Goal: Task Accomplishment & Management: Use online tool/utility

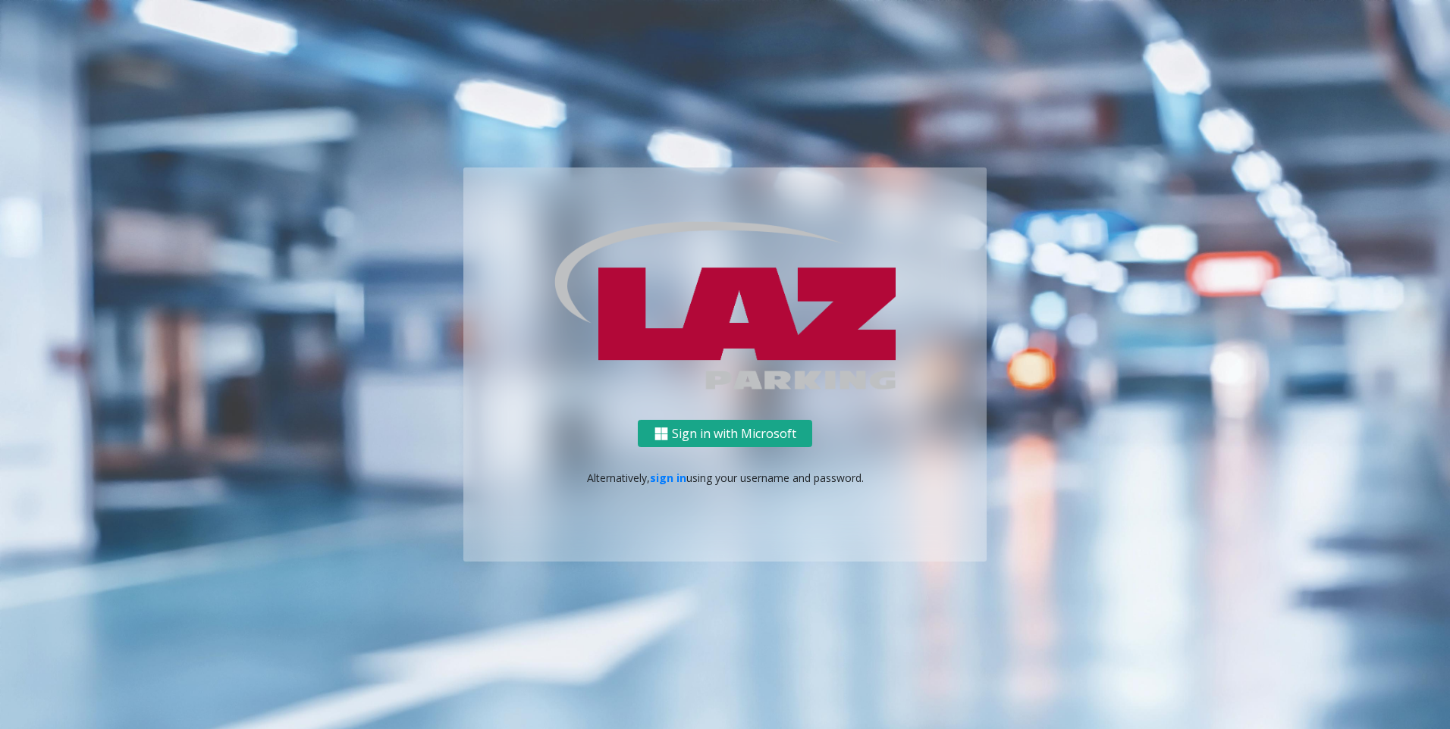
click at [744, 425] on button "Sign in with Microsoft" at bounding box center [725, 434] width 174 height 28
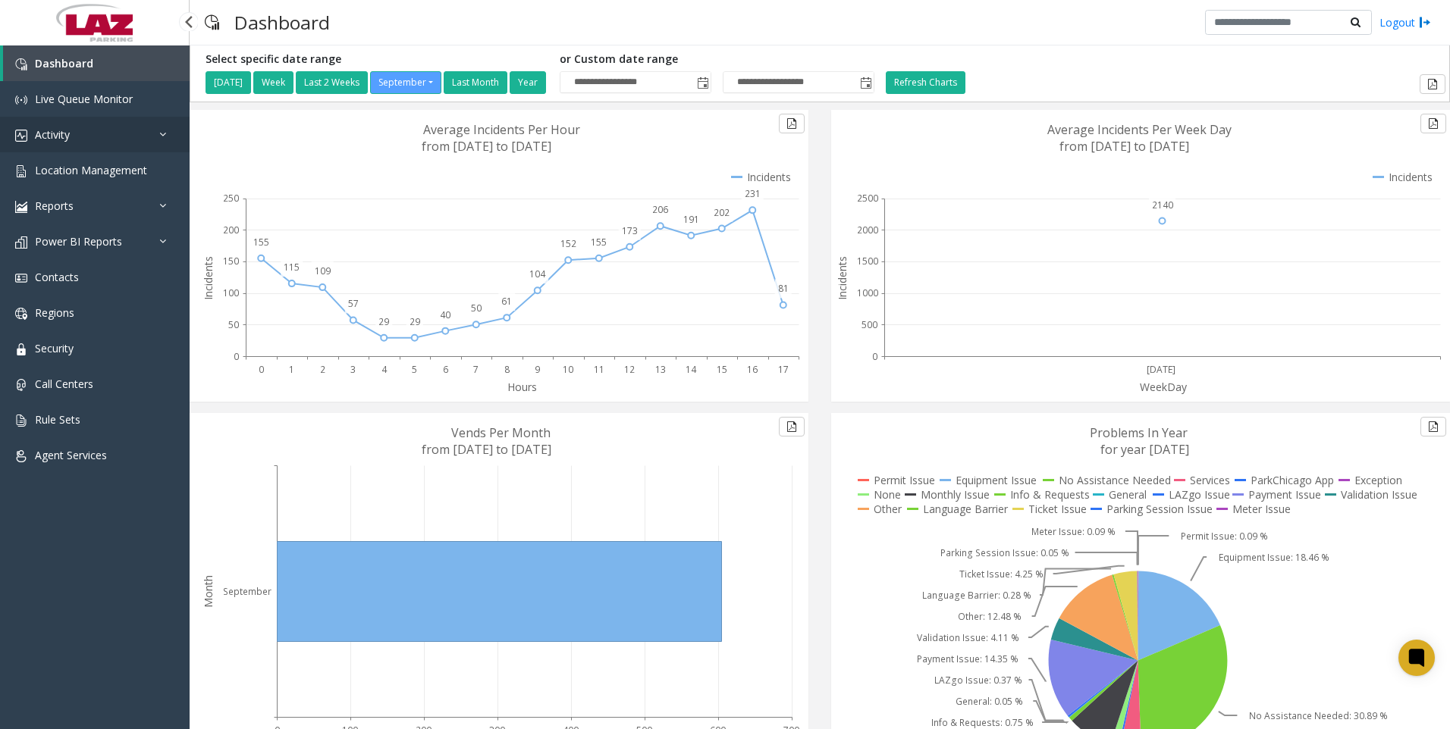
click at [51, 130] on span "Activity" at bounding box center [52, 134] width 35 height 14
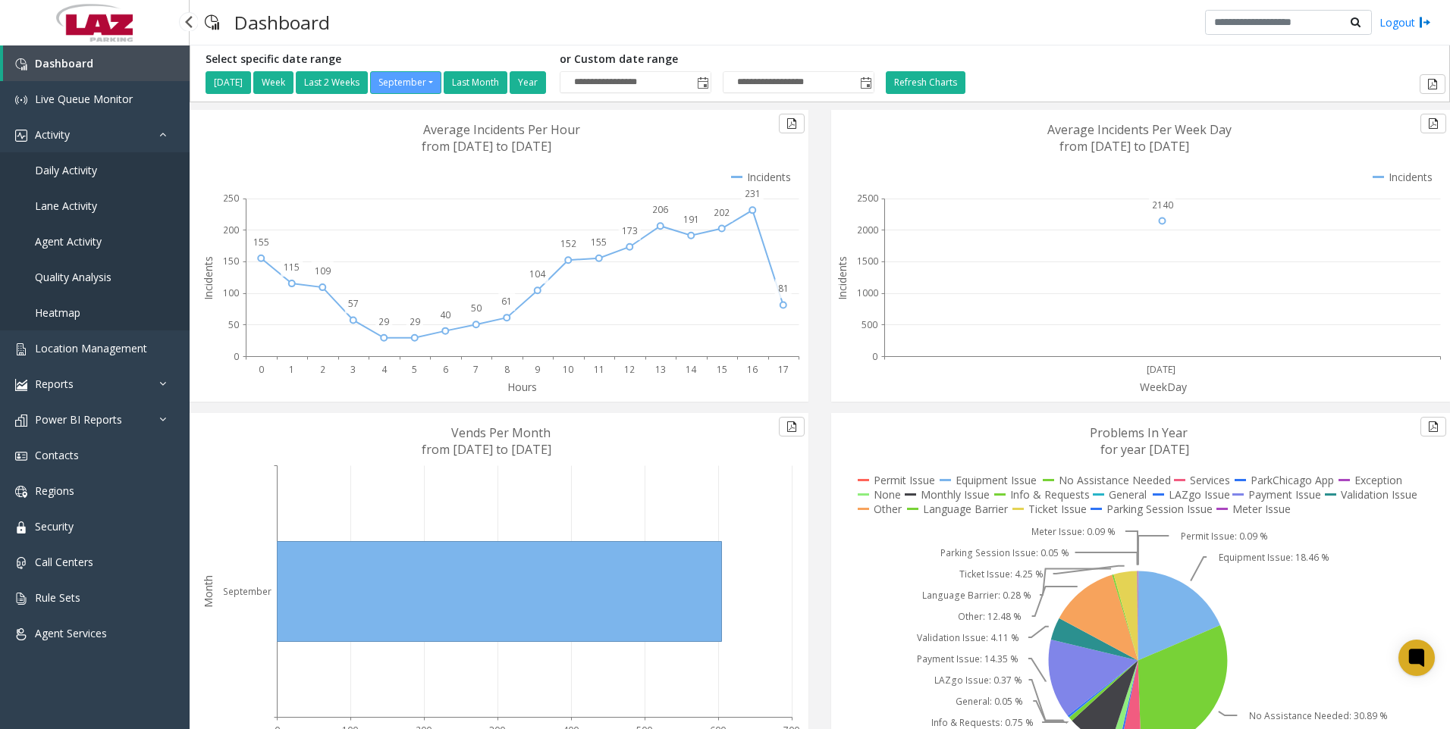
click at [70, 165] on span "Daily Activity" at bounding box center [66, 170] width 62 height 14
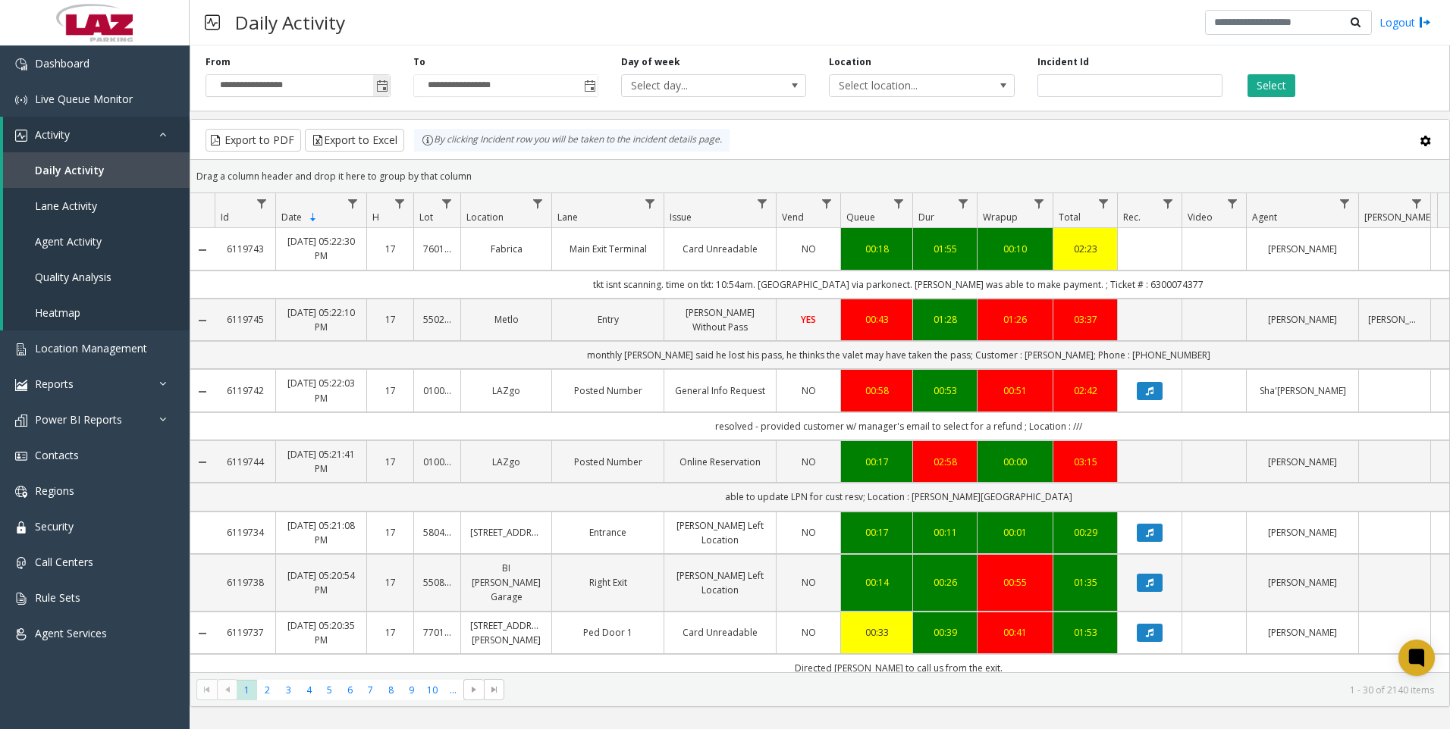
click at [384, 88] on span "Toggle popup" at bounding box center [382, 86] width 12 height 12
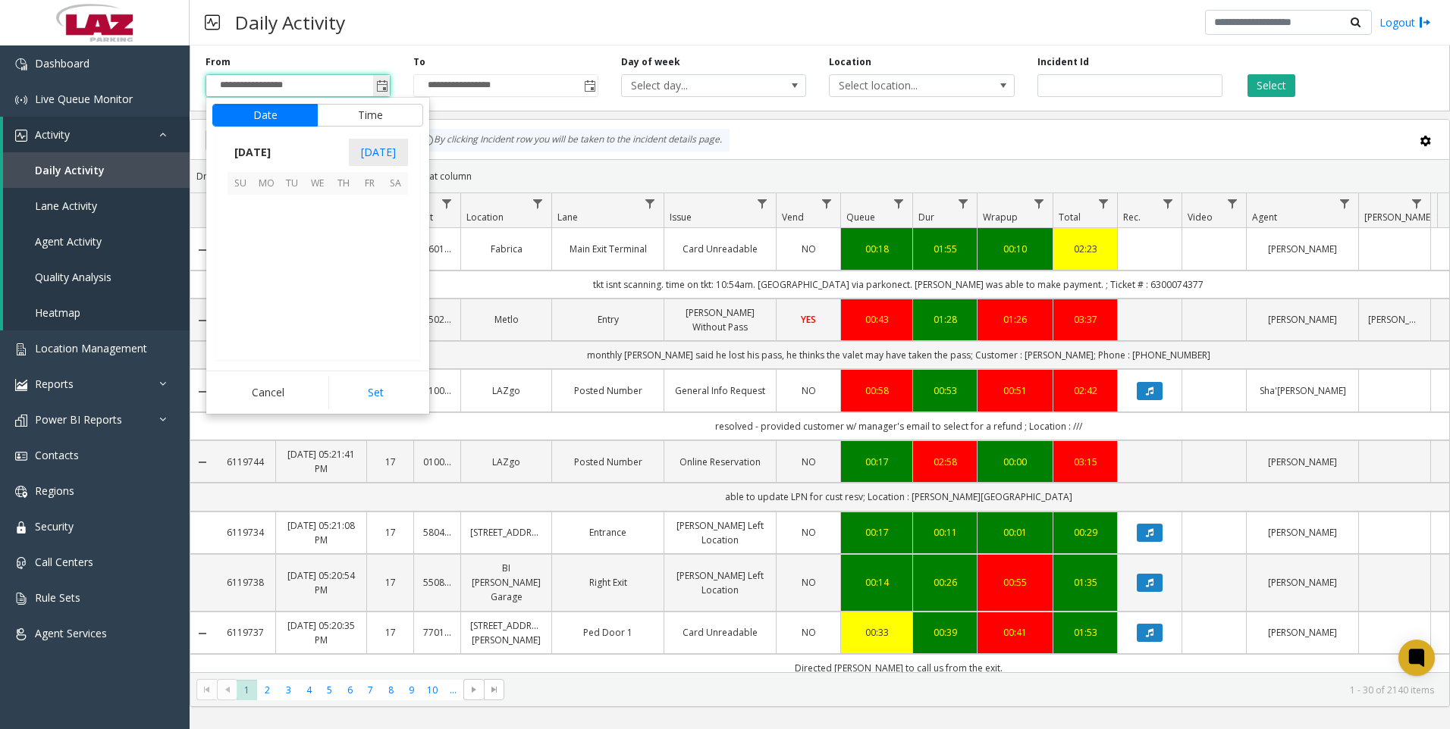
scroll to position [272137, 0]
click at [340, 116] on button "Time" at bounding box center [370, 115] width 106 height 23
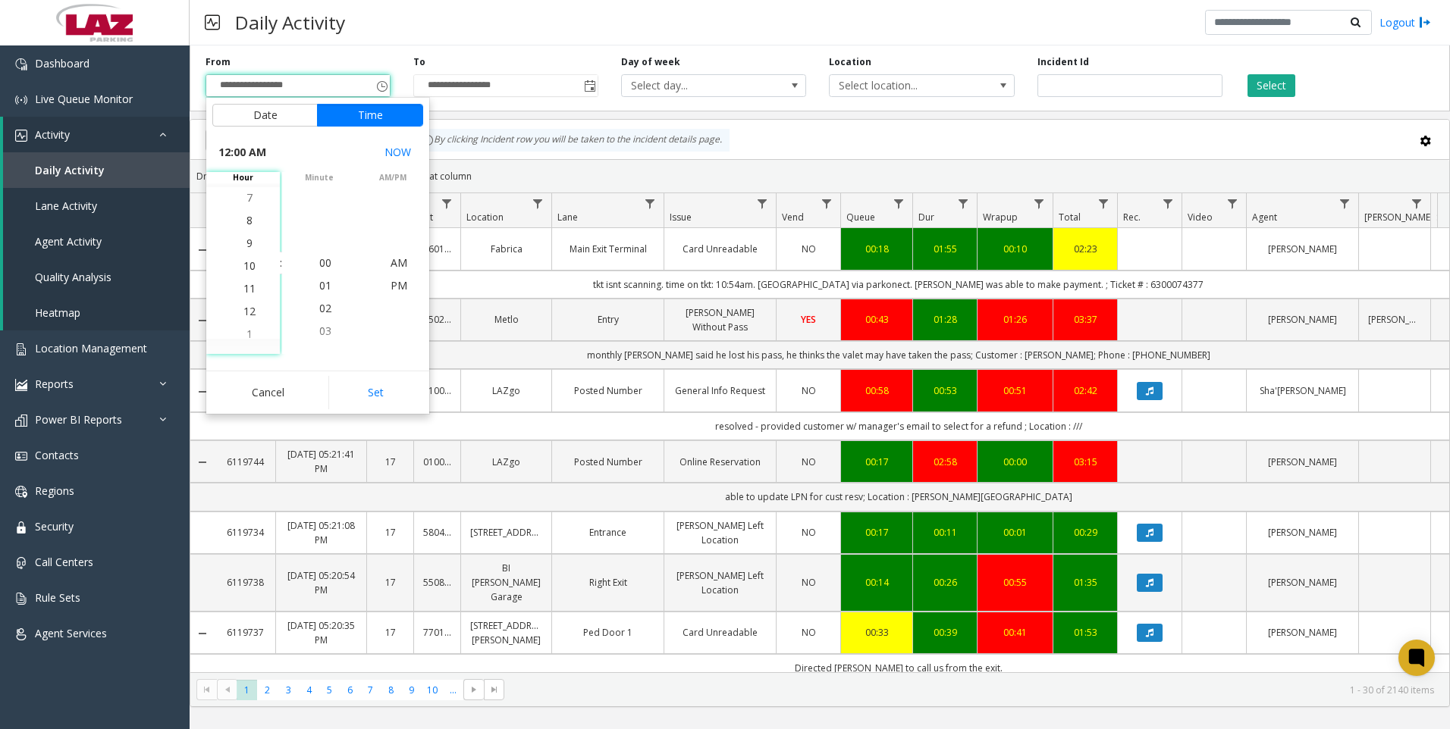
scroll to position [227, 0]
click at [246, 236] on span "9" at bounding box center [249, 240] width 6 height 14
click at [323, 262] on span "00" at bounding box center [325, 263] width 12 height 14
click at [398, 262] on span "AM" at bounding box center [398, 263] width 17 height 14
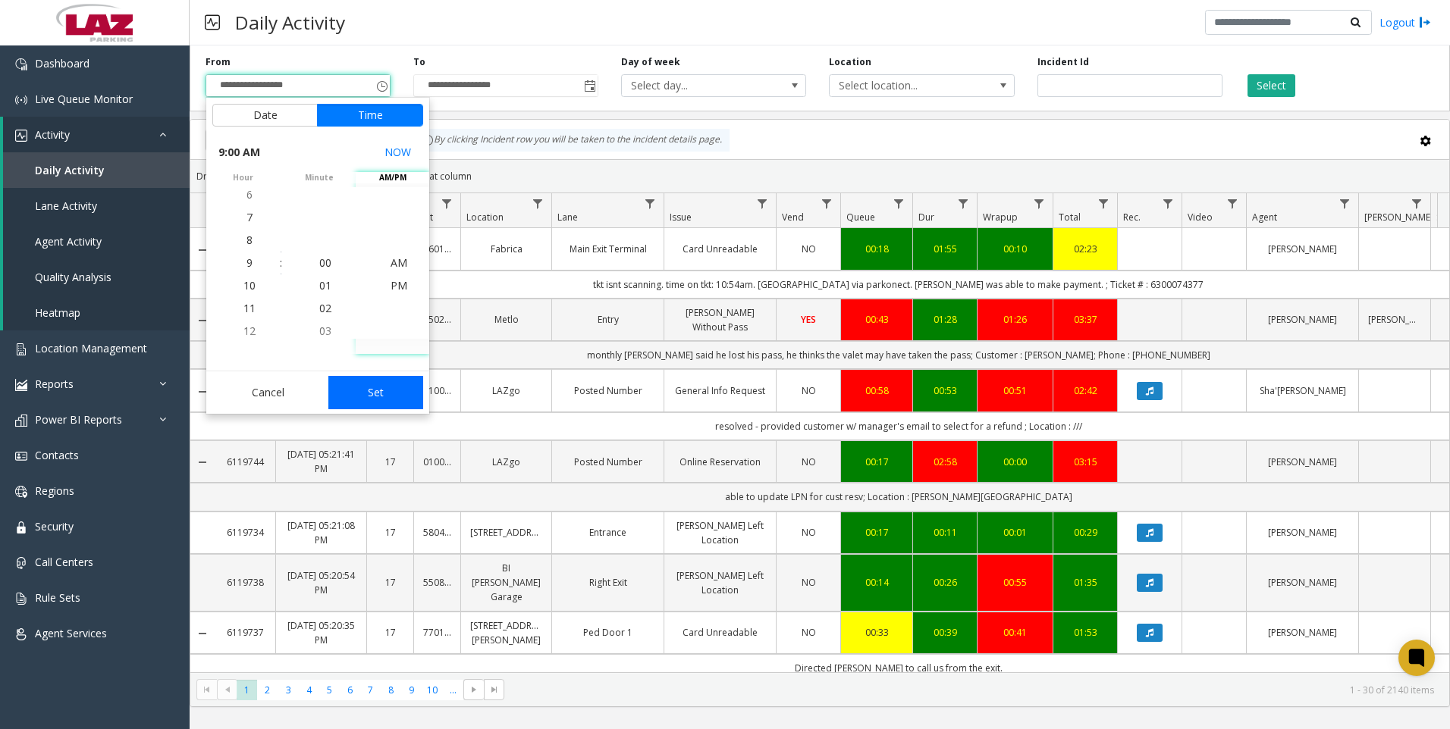
click at [383, 390] on button "Set" at bounding box center [376, 392] width 96 height 33
type input "**********"
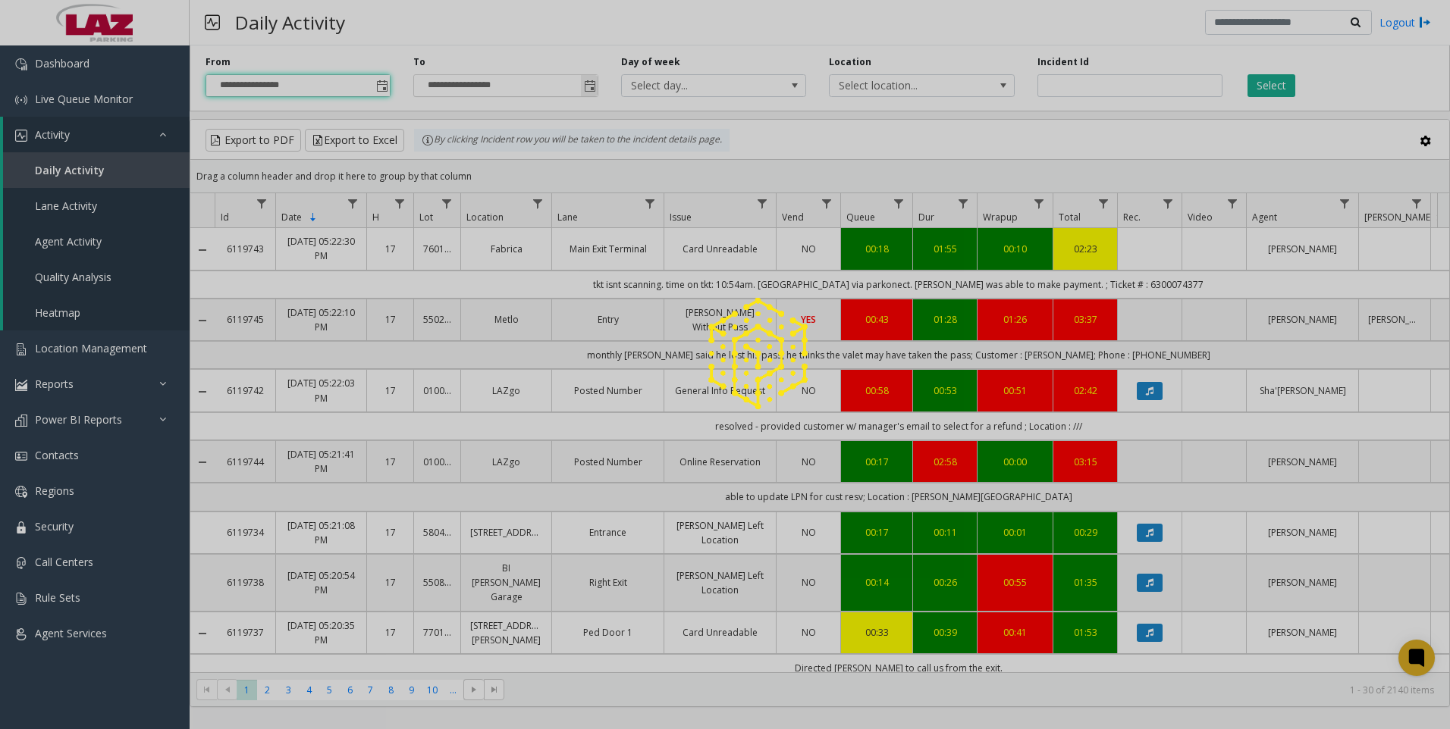
click at [588, 89] on span "Toggle popup" at bounding box center [590, 86] width 12 height 12
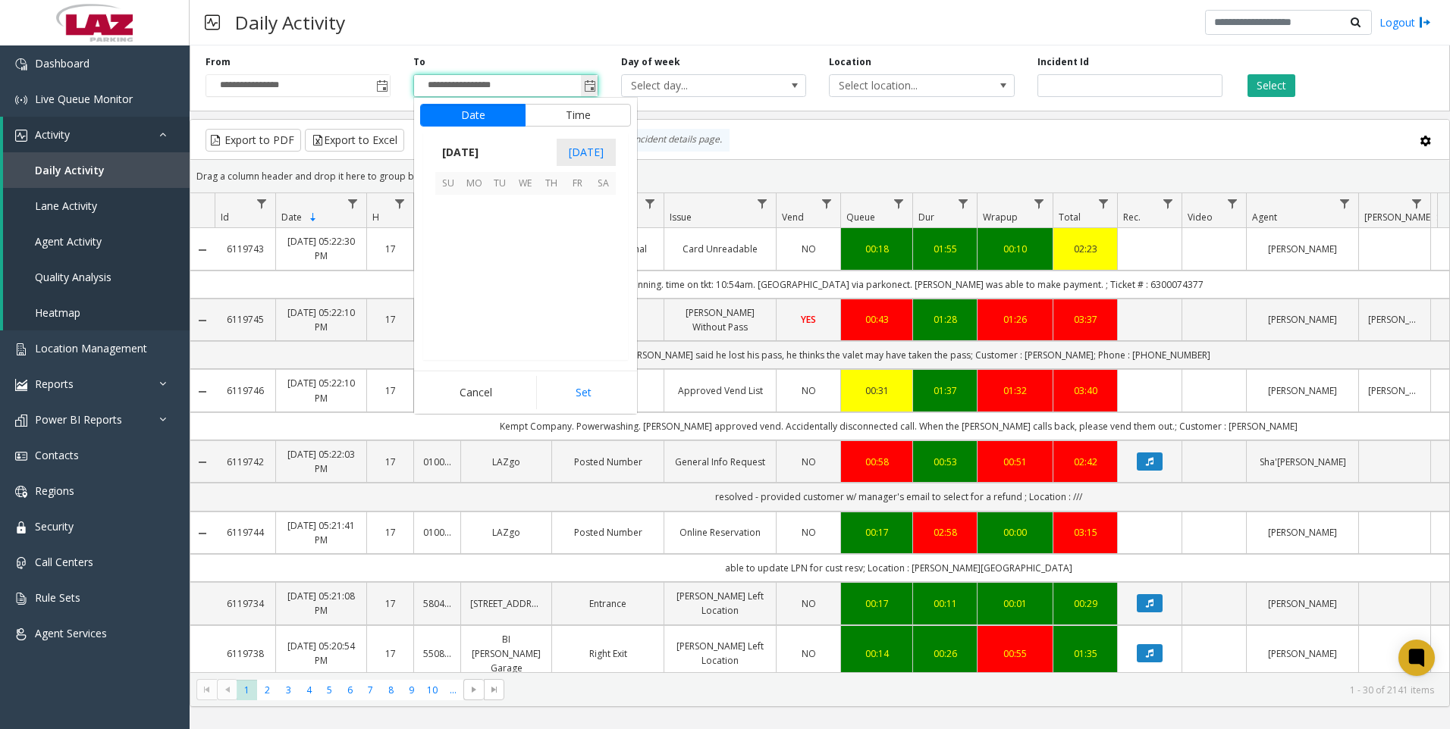
scroll to position [23, 0]
click at [561, 113] on button "Time" at bounding box center [578, 115] width 106 height 23
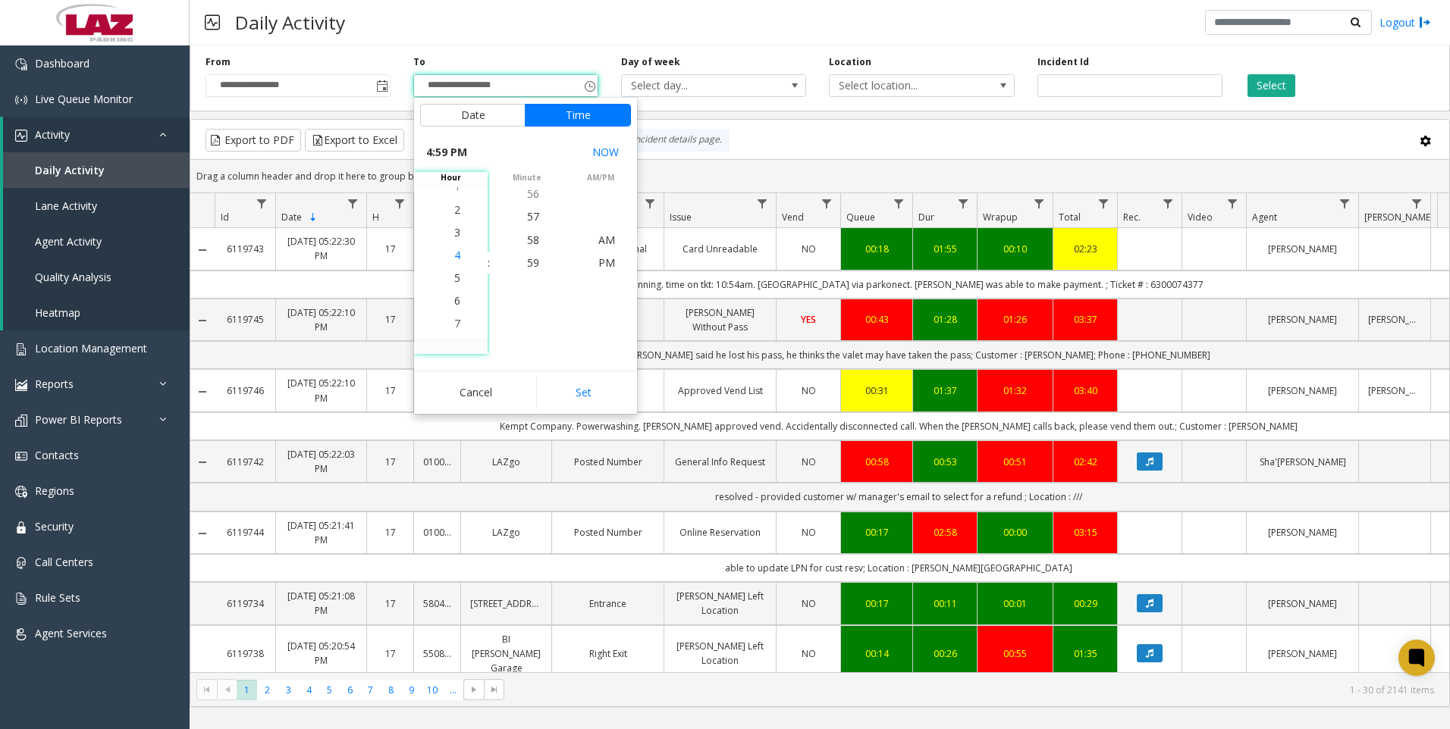
scroll to position [364, 0]
click at [454, 287] on span "5" at bounding box center [457, 285] width 6 height 14
click at [527, 196] on span "26" at bounding box center [533, 194] width 12 height 14
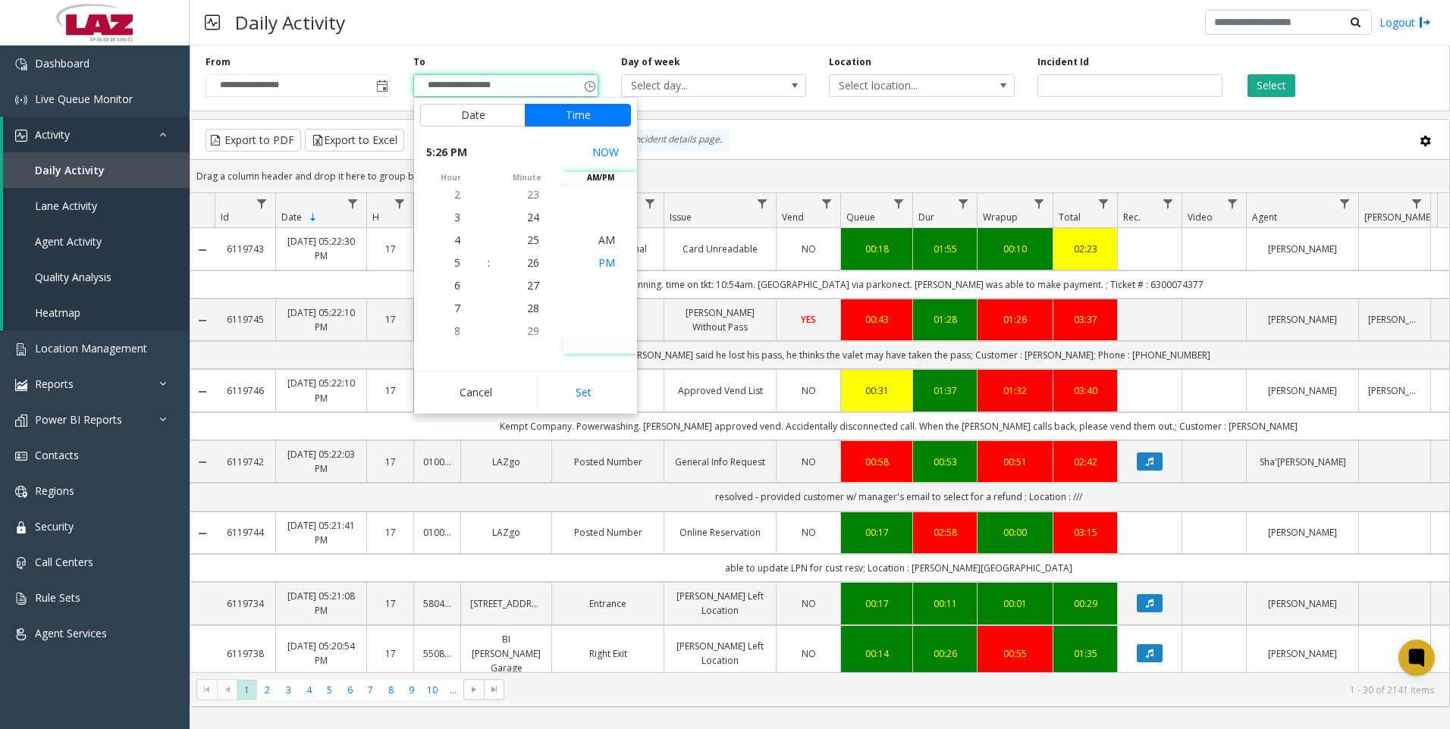
click at [601, 259] on span "PM" at bounding box center [606, 263] width 17 height 14
click at [584, 394] on button "Set" at bounding box center [584, 392] width 96 height 33
type input "**********"
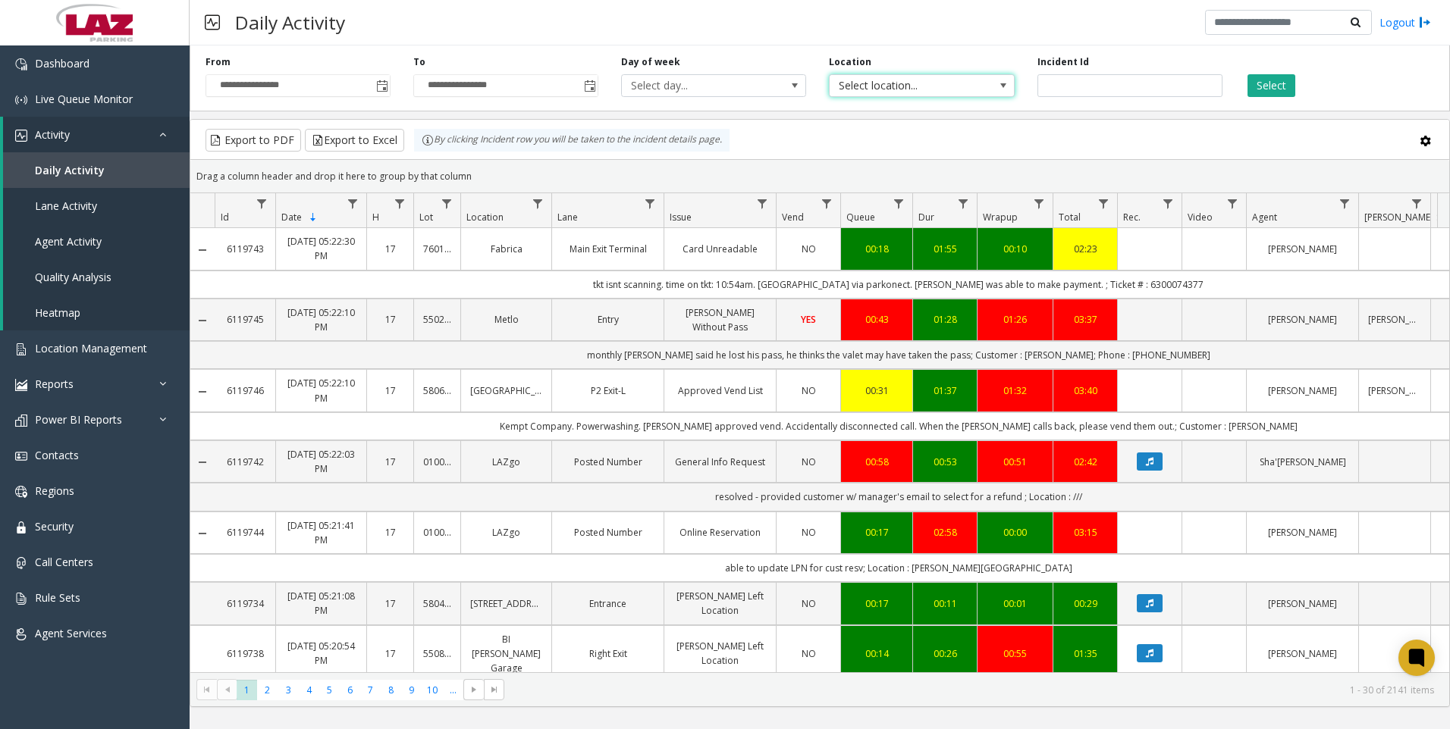
click at [916, 85] on span "Select location..." at bounding box center [903, 85] width 147 height 21
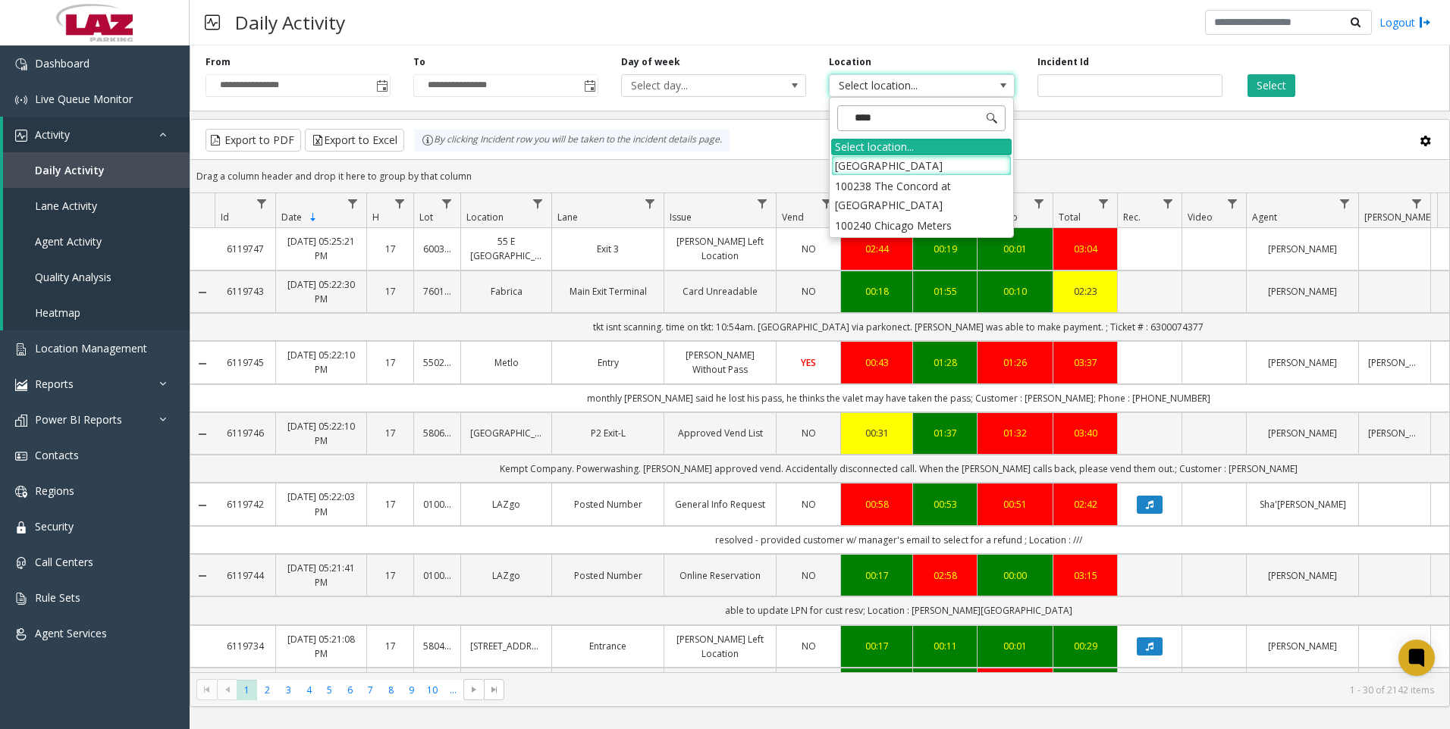
type input "*****"
click at [856, 165] on li "100240 Chicago Meters" at bounding box center [921, 165] width 180 height 20
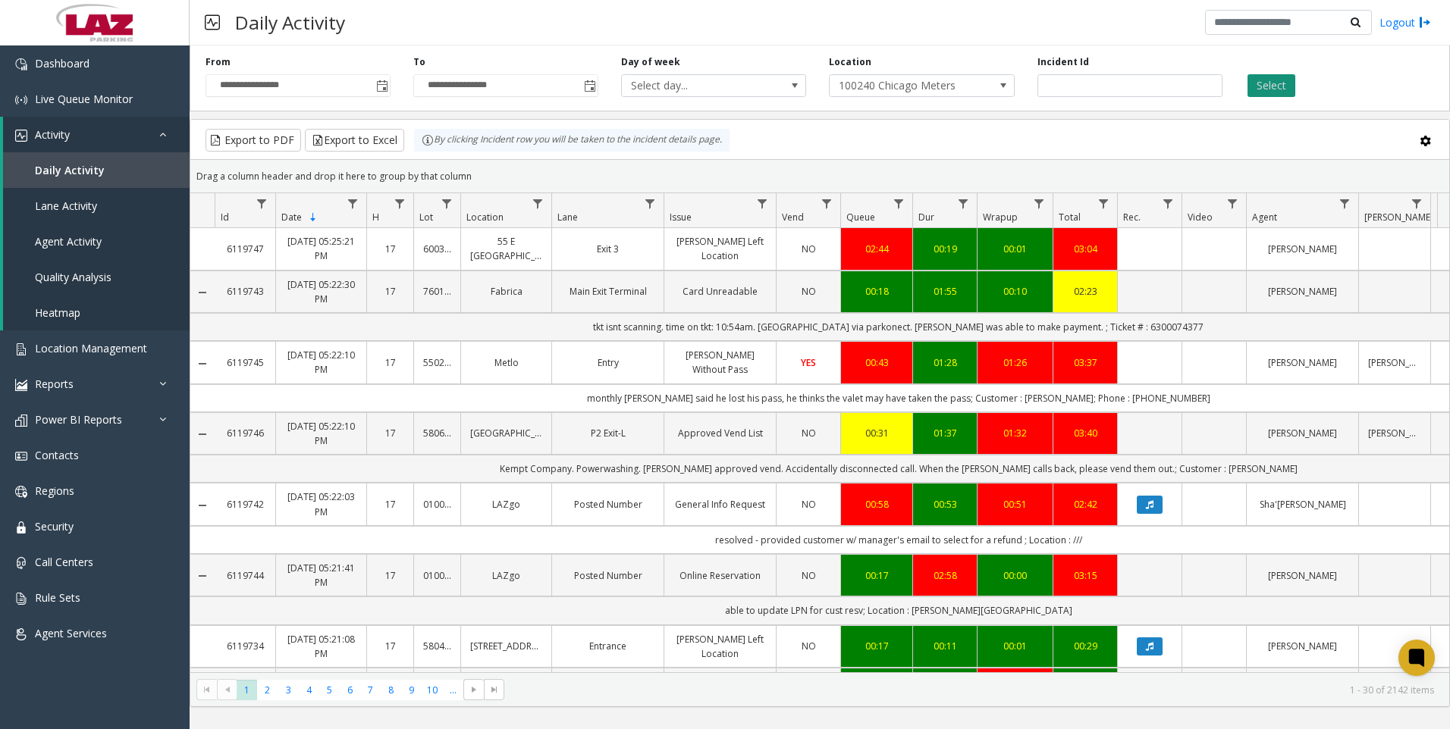
click at [1278, 80] on button "Select" at bounding box center [1271, 85] width 48 height 23
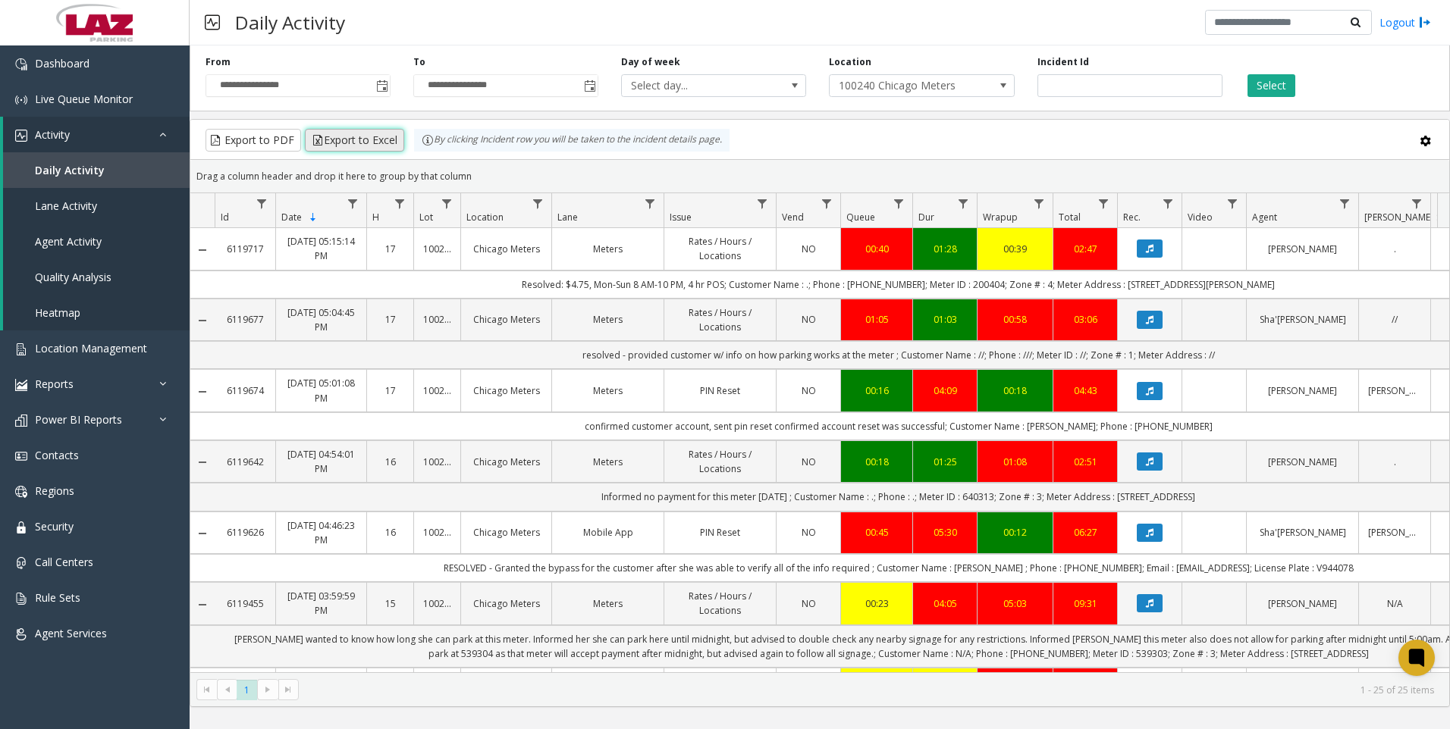
click at [356, 139] on button "Export to Excel" at bounding box center [354, 140] width 99 height 23
